Goal: Subscribe to service/newsletter

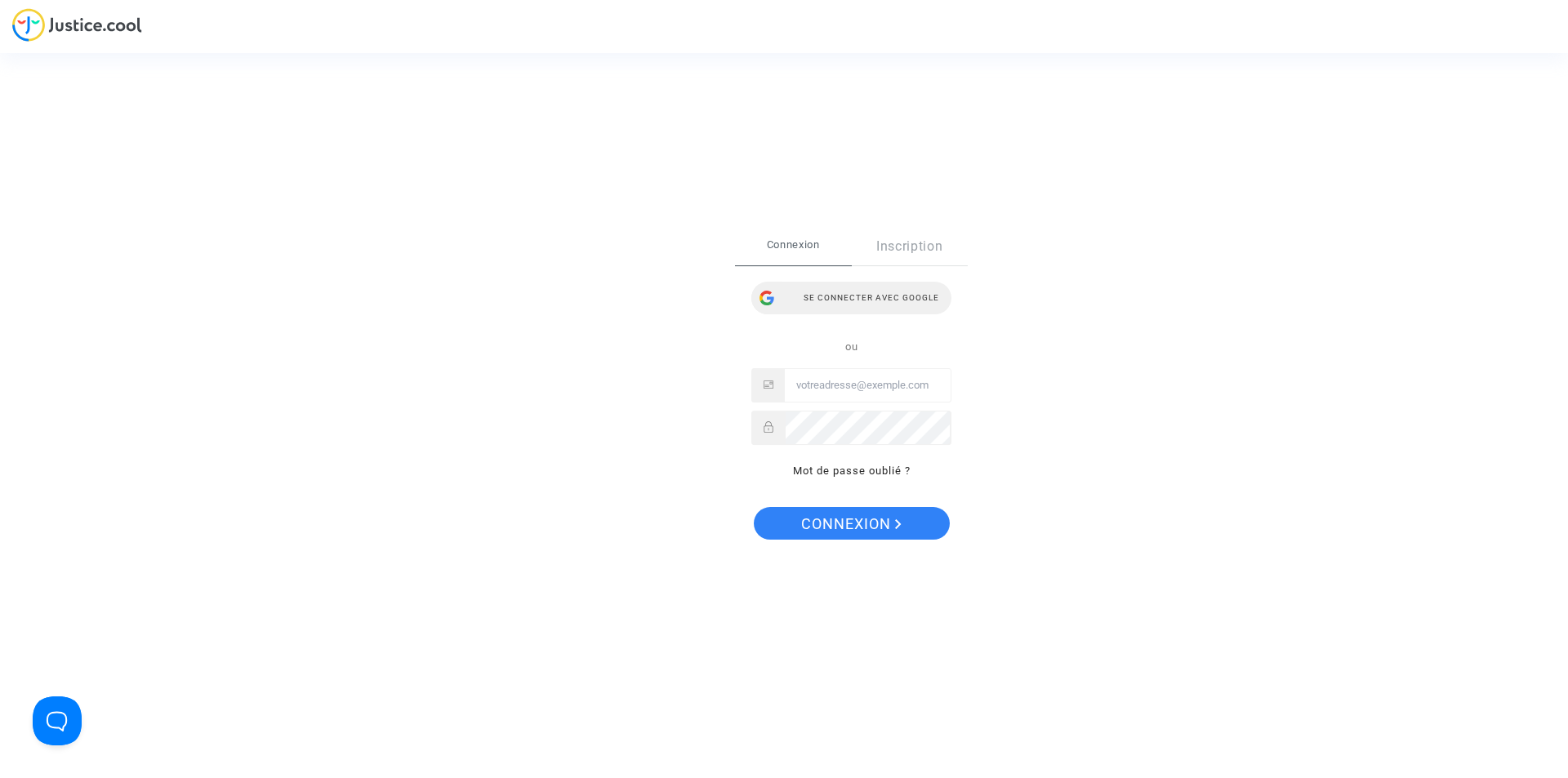
click at [916, 304] on div "Se connecter avec Google" at bounding box center [851, 298] width 200 height 32
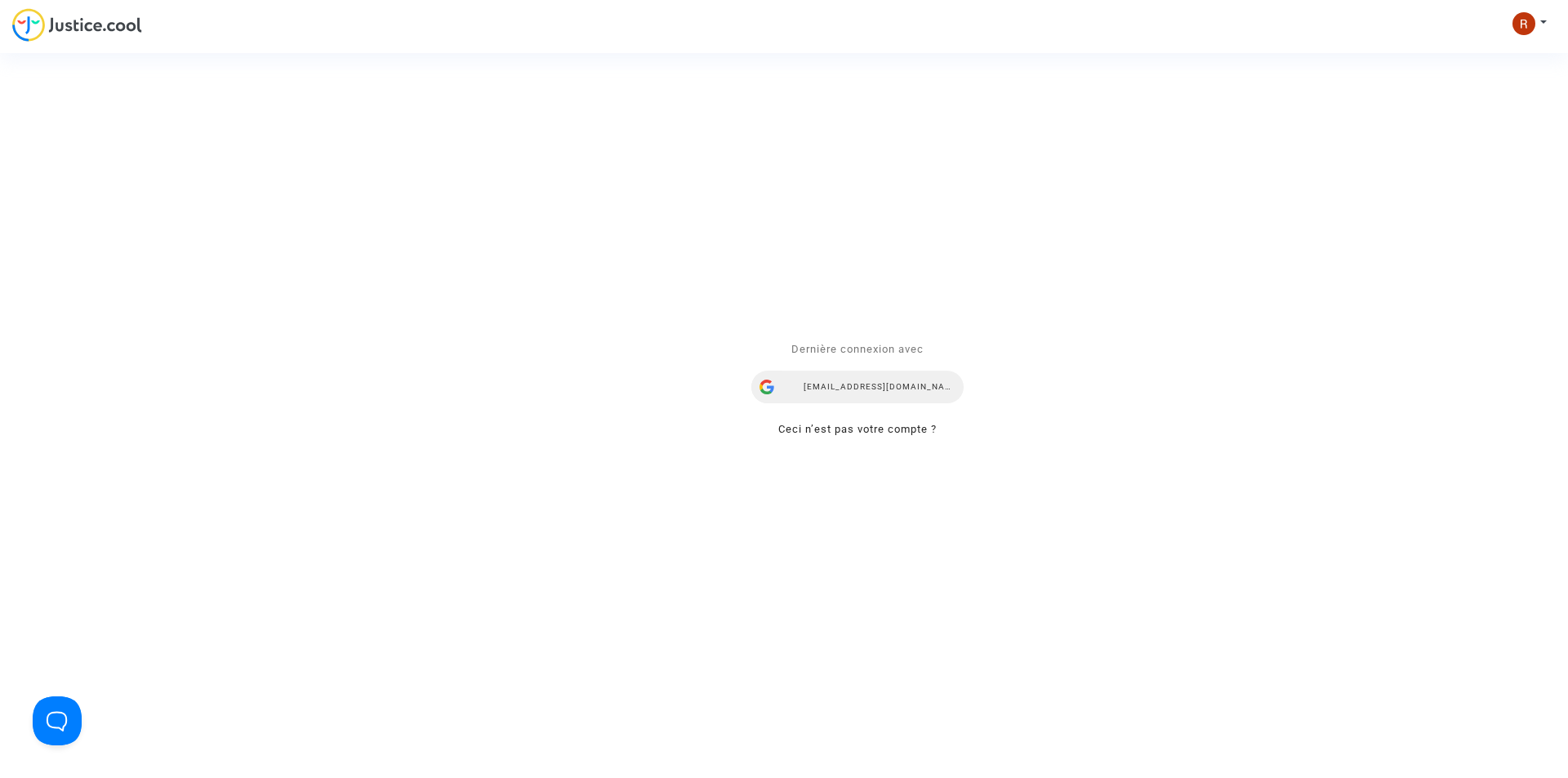
click at [868, 385] on div "[EMAIL_ADDRESS][DOMAIN_NAME]" at bounding box center [857, 387] width 212 height 32
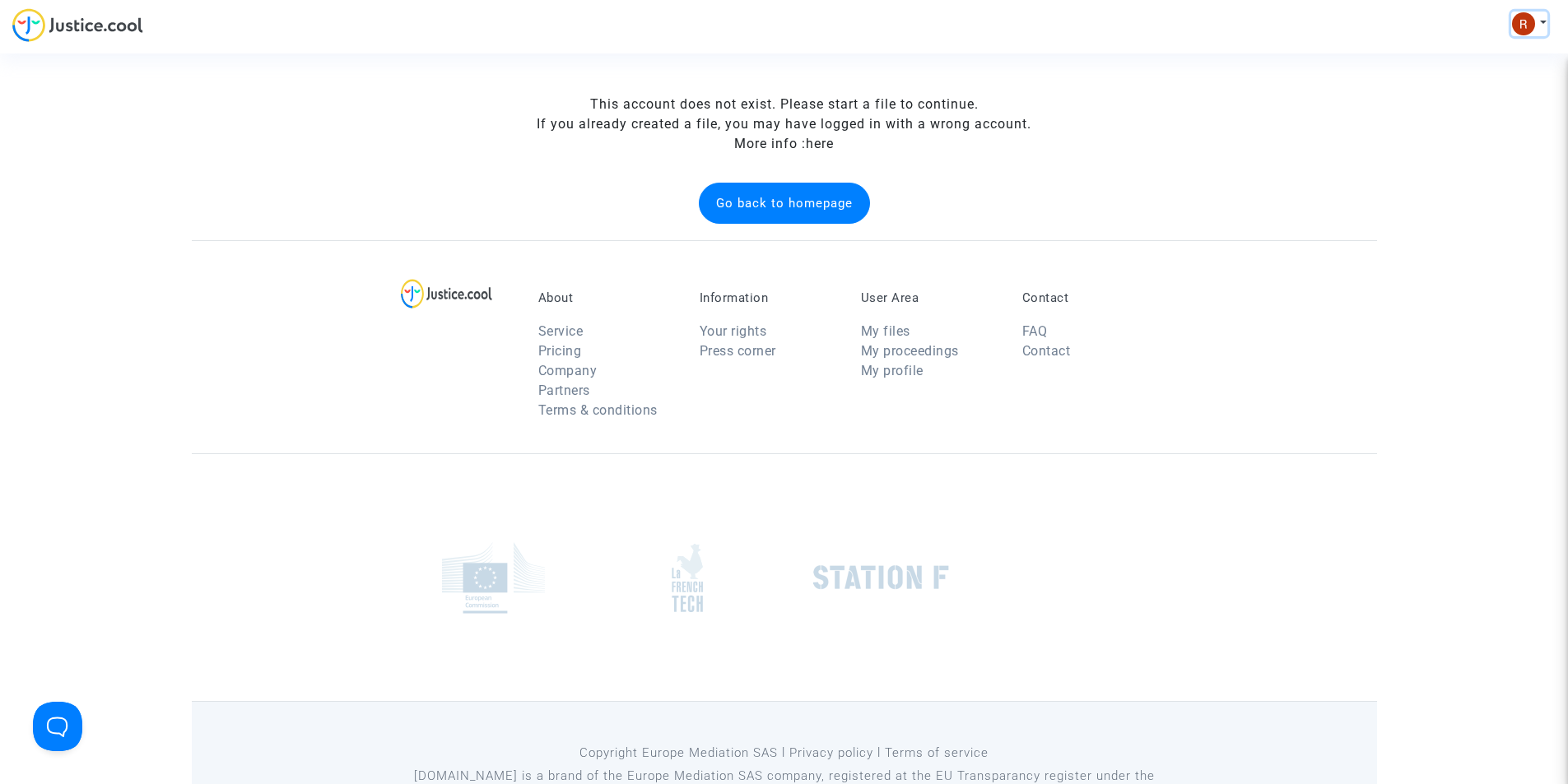
click at [1519, 32] on img at bounding box center [1524, 23] width 23 height 23
click at [1457, 51] on link "My profile" at bounding box center [1482, 58] width 130 height 27
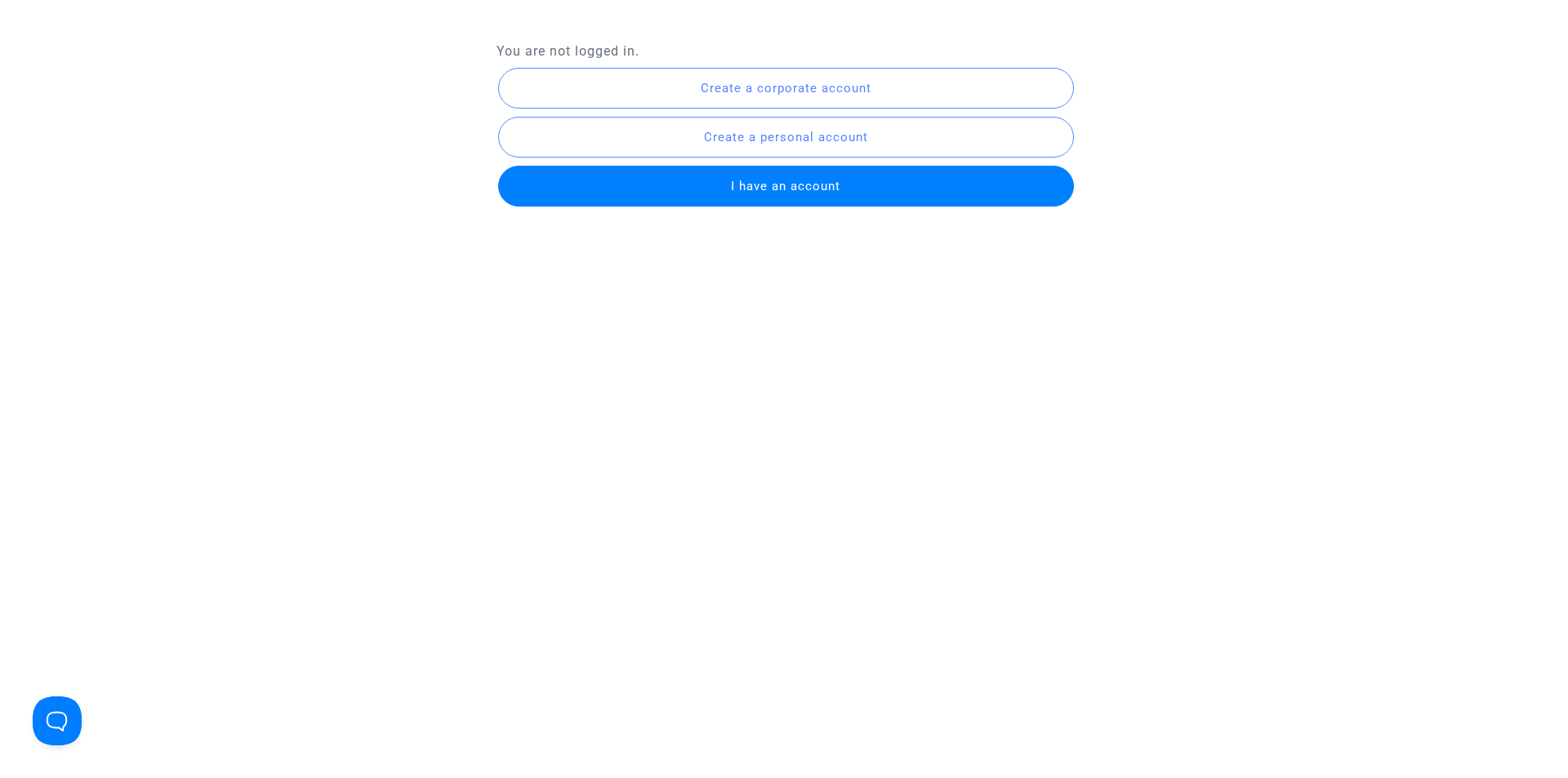
click at [738, 189] on span "I have an account" at bounding box center [785, 186] width 109 height 14
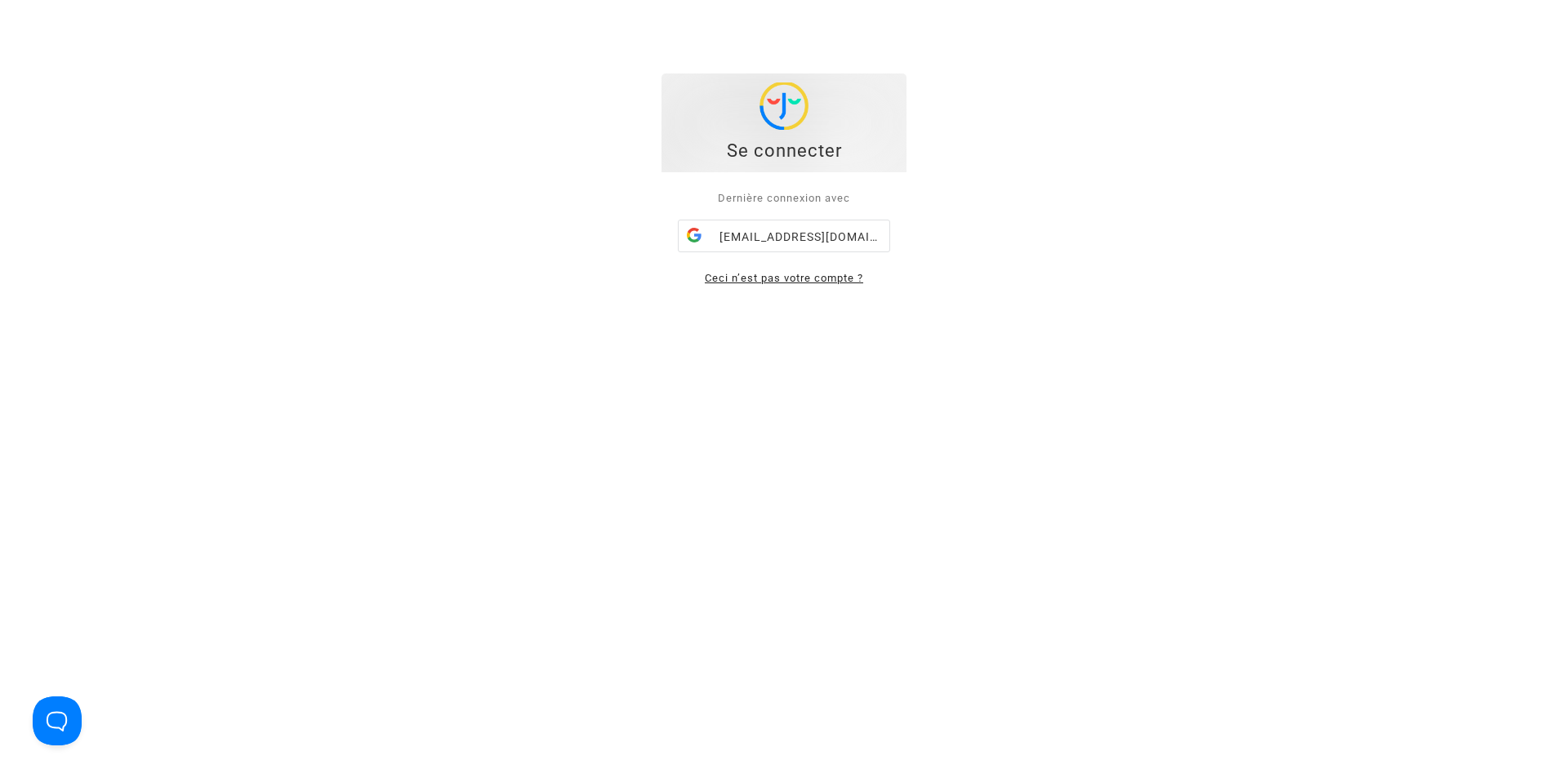
click at [809, 280] on link "Ceci n’est pas votre compte ?" at bounding box center [784, 277] width 159 height 12
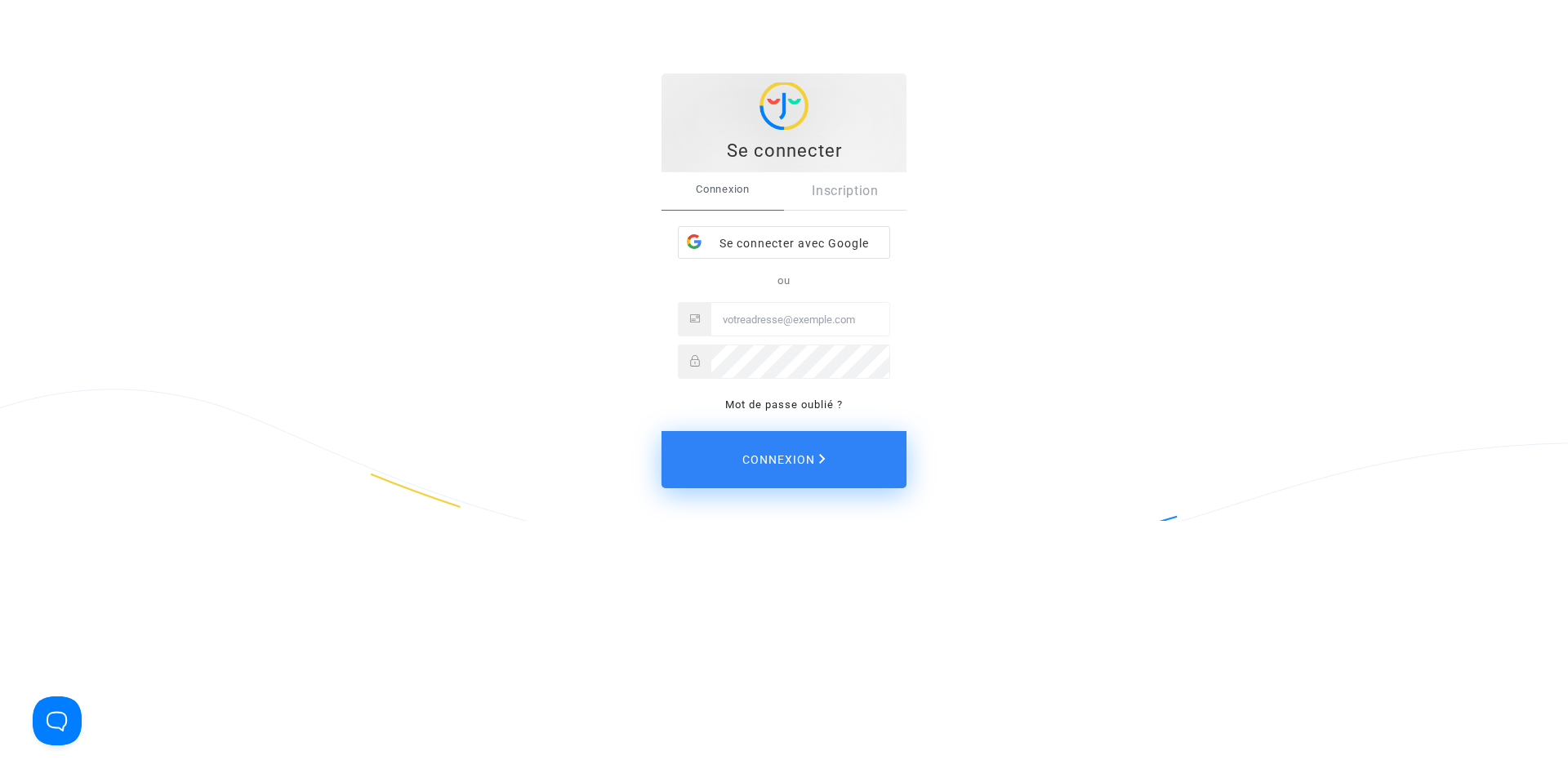
click at [792, 328] on input "Email" at bounding box center [800, 319] width 178 height 32
paste input "ealvarez@reclamaciondevuelos.com"
type input "ealvarez@reclamaciondevuelos.com"
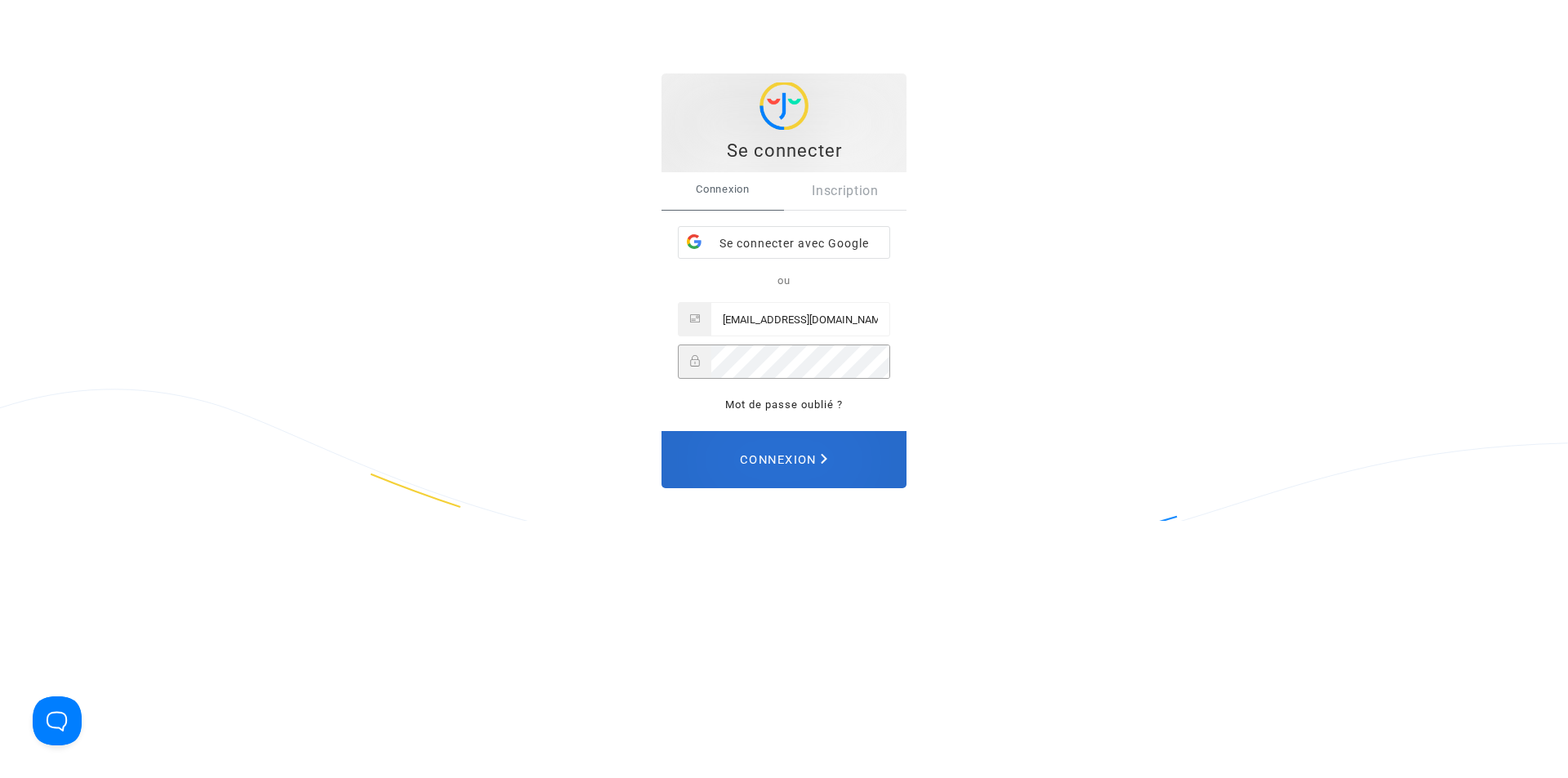
click at [836, 444] on button "Connexion" at bounding box center [784, 459] width 245 height 57
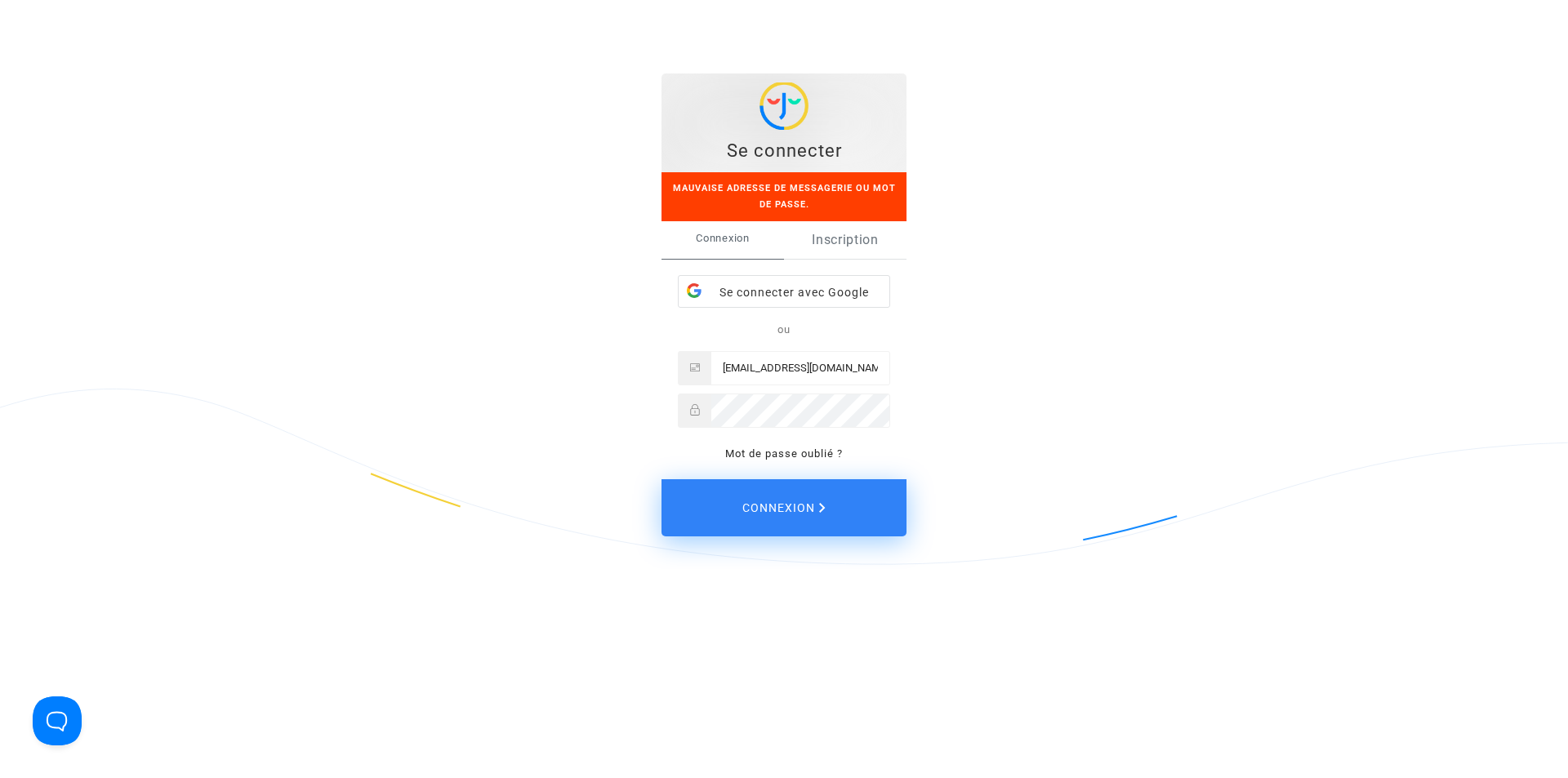
click at [874, 242] on link "Inscription" at bounding box center [845, 240] width 122 height 37
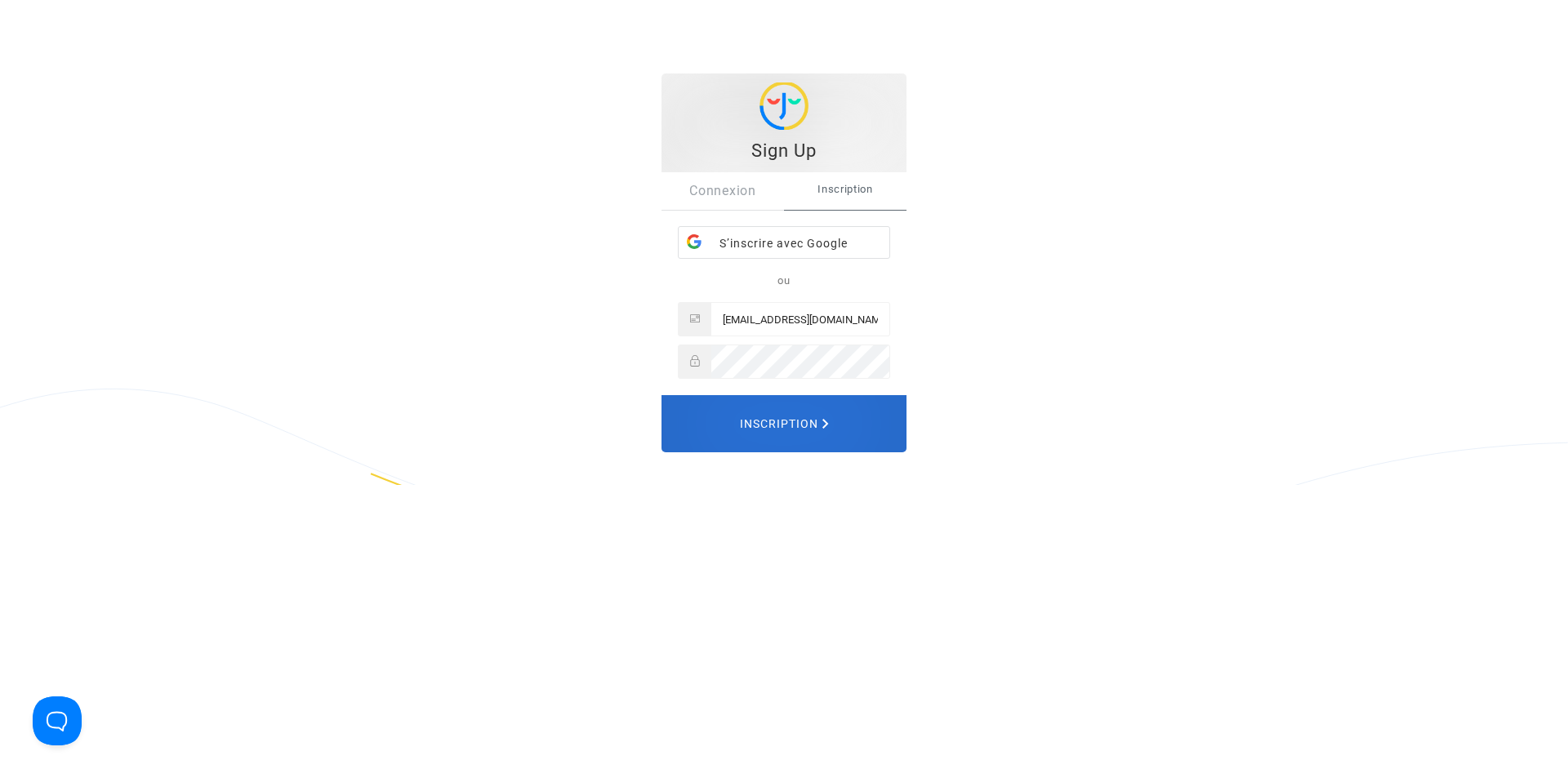
click at [750, 417] on span "Inscription" at bounding box center [784, 423] width 89 height 34
